Goal: Information Seeking & Learning: Compare options

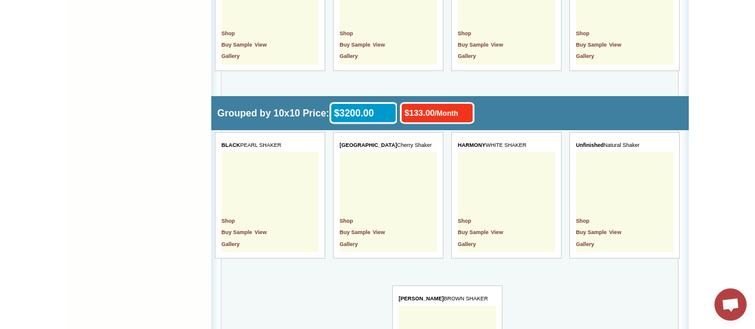
scroll to position [1735, 0]
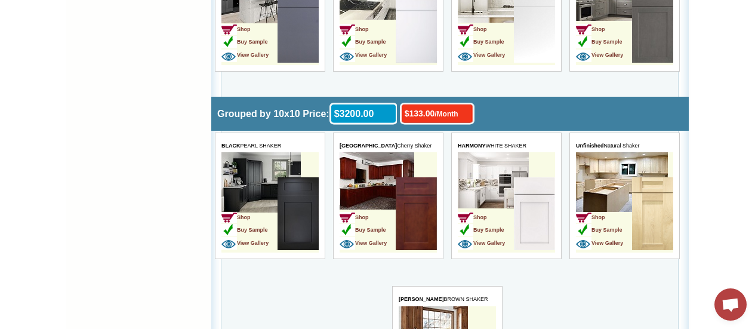
click at [535, 232] on img at bounding box center [534, 213] width 41 height 73
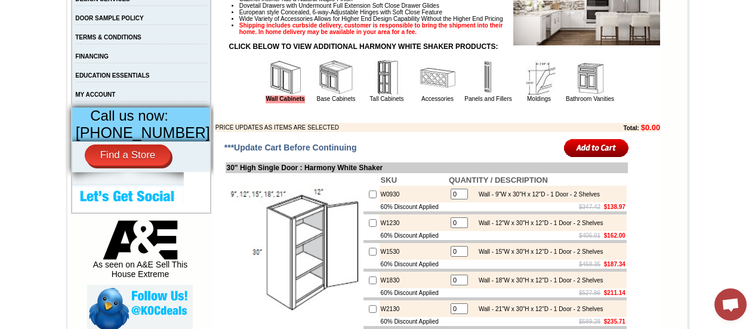
scroll to position [114, 0]
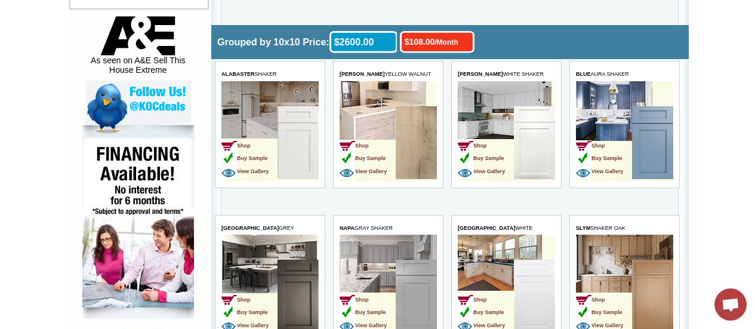
scroll to position [630, 0]
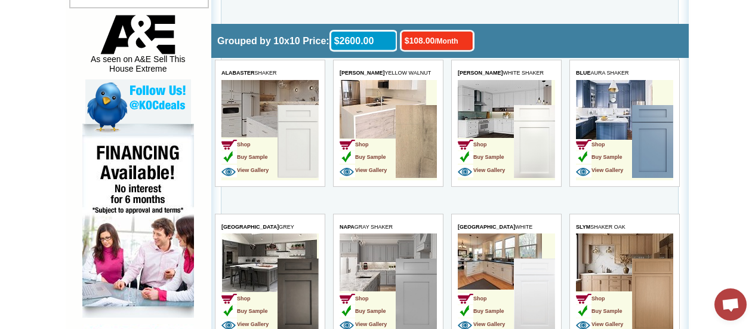
click at [377, 120] on td "Shop Buy Sample View Gallery" at bounding box center [368, 142] width 56 height 75
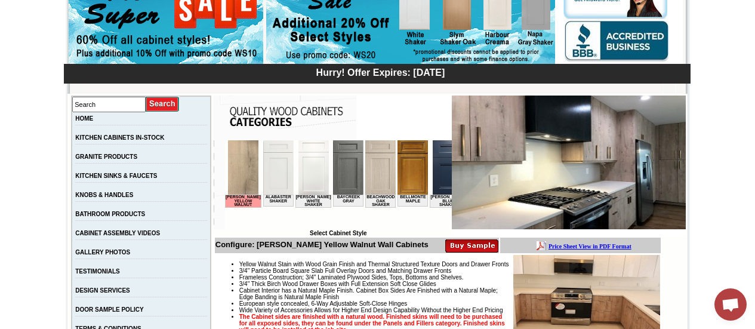
scroll to position [133, 0]
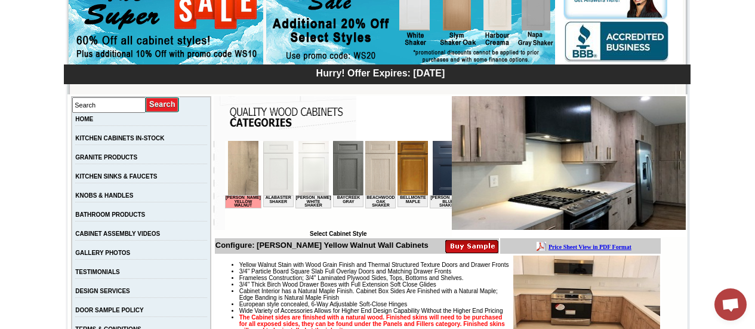
click at [241, 163] on img at bounding box center [242, 168] width 30 height 54
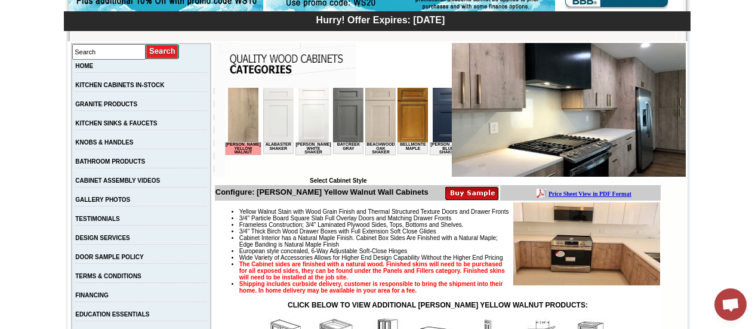
scroll to position [187, 0]
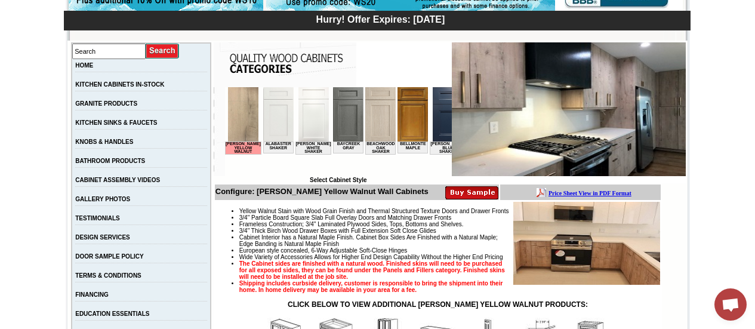
click at [366, 118] on img at bounding box center [380, 114] width 30 height 54
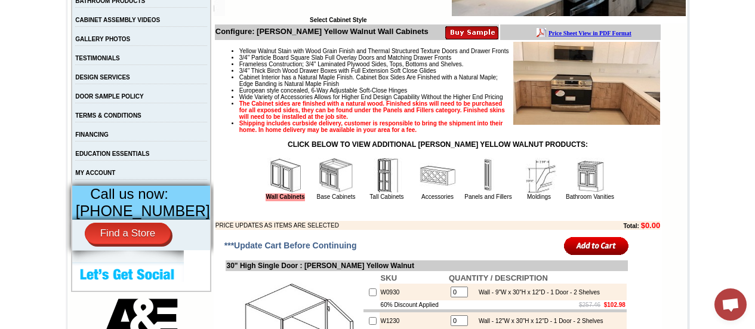
scroll to position [334, 0]
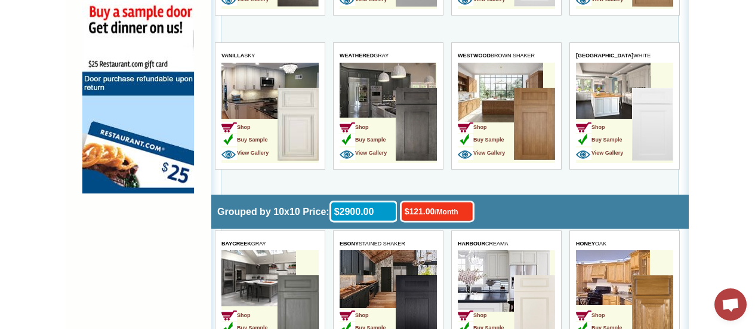
scroll to position [951, 0]
